Goal: Task Accomplishment & Management: Use online tool/utility

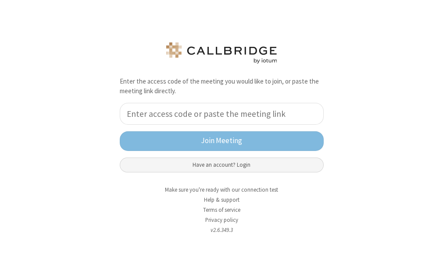
click at [249, 166] on button "Have an account? Login" at bounding box center [222, 165] width 204 height 15
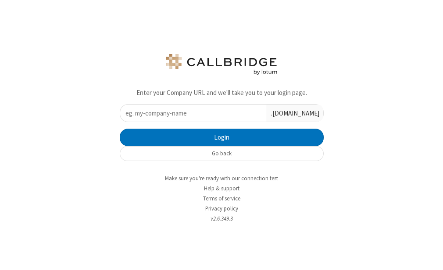
click at [202, 114] on input "text" at bounding box center [193, 113] width 146 height 17
type input "iotum"
click at [120, 129] on button "Login" at bounding box center [222, 138] width 204 height 18
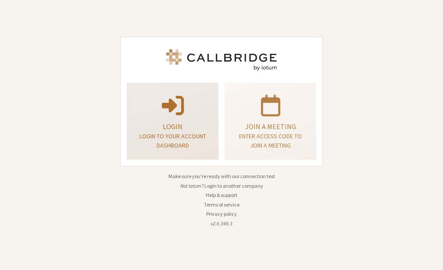
click at [186, 110] on p at bounding box center [173, 104] width 70 height 25
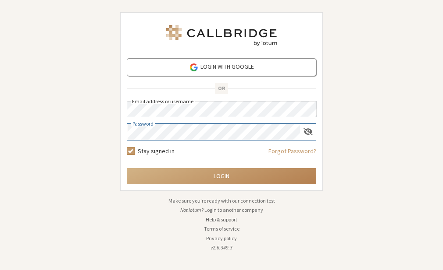
click at [127, 168] on button "Login" at bounding box center [221, 176] width 189 height 16
